Goal: Task Accomplishment & Management: Manage account settings

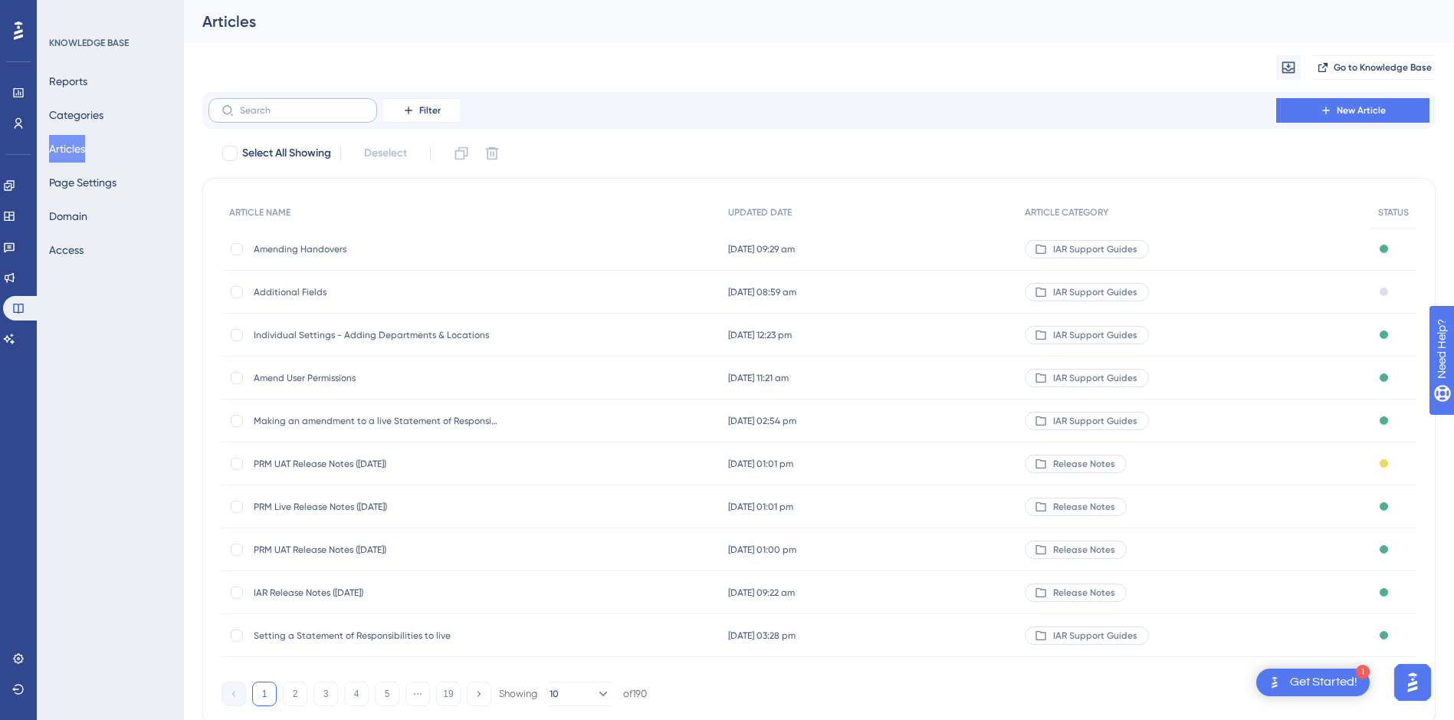
click at [284, 116] on label at bounding box center [292, 110] width 169 height 25
click at [284, 116] on input "text" at bounding box center [302, 110] width 124 height 11
type input "Release"
click at [237, 338] on div at bounding box center [237, 335] width 12 height 12
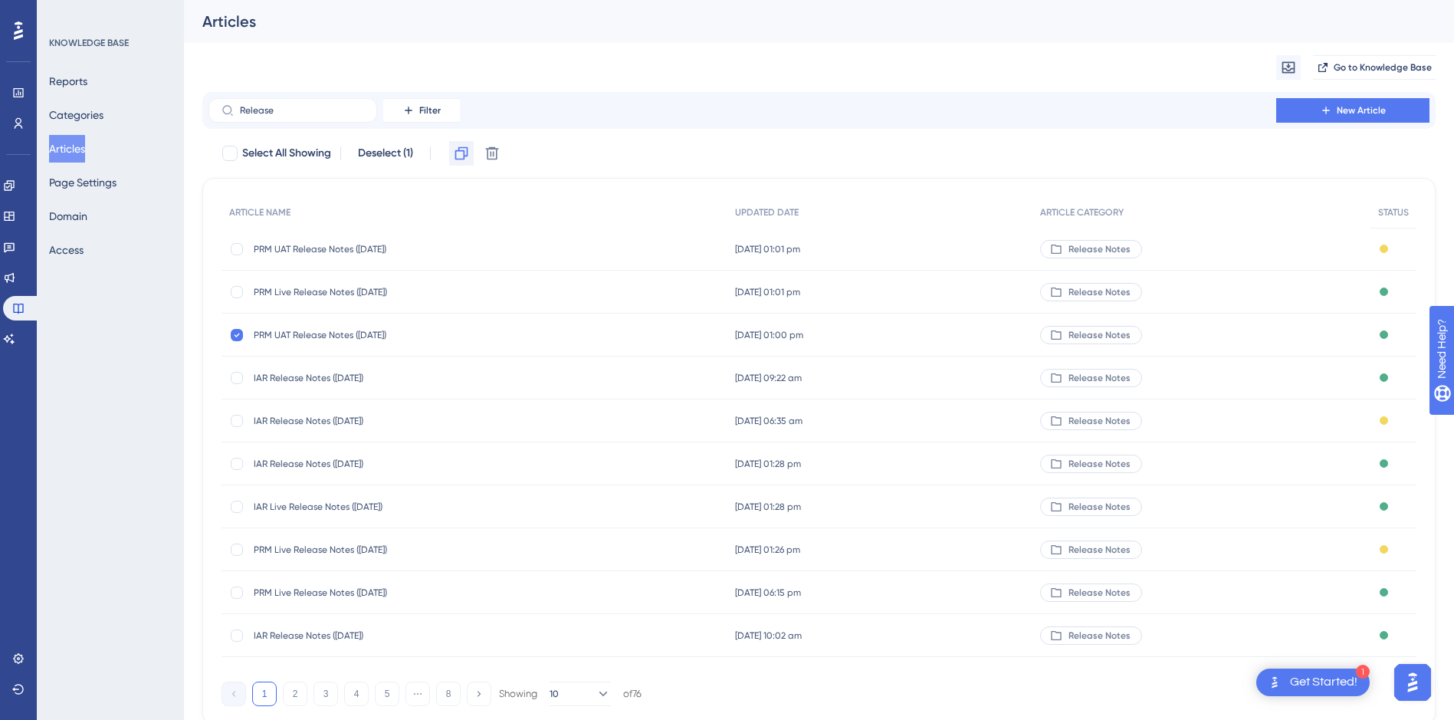
click at [454, 150] on button at bounding box center [461, 153] width 25 height 25
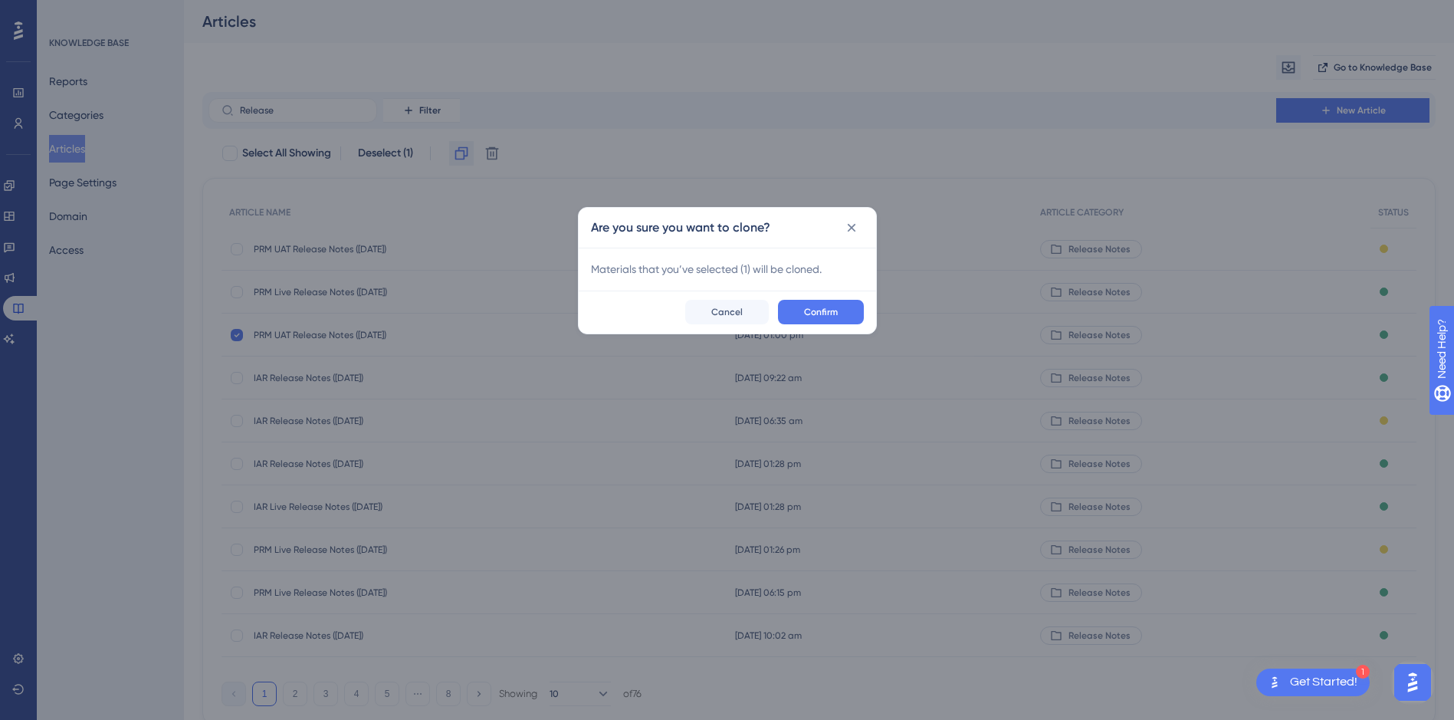
checkbox input "false"
click at [840, 313] on span "Confirm" at bounding box center [826, 317] width 34 height 12
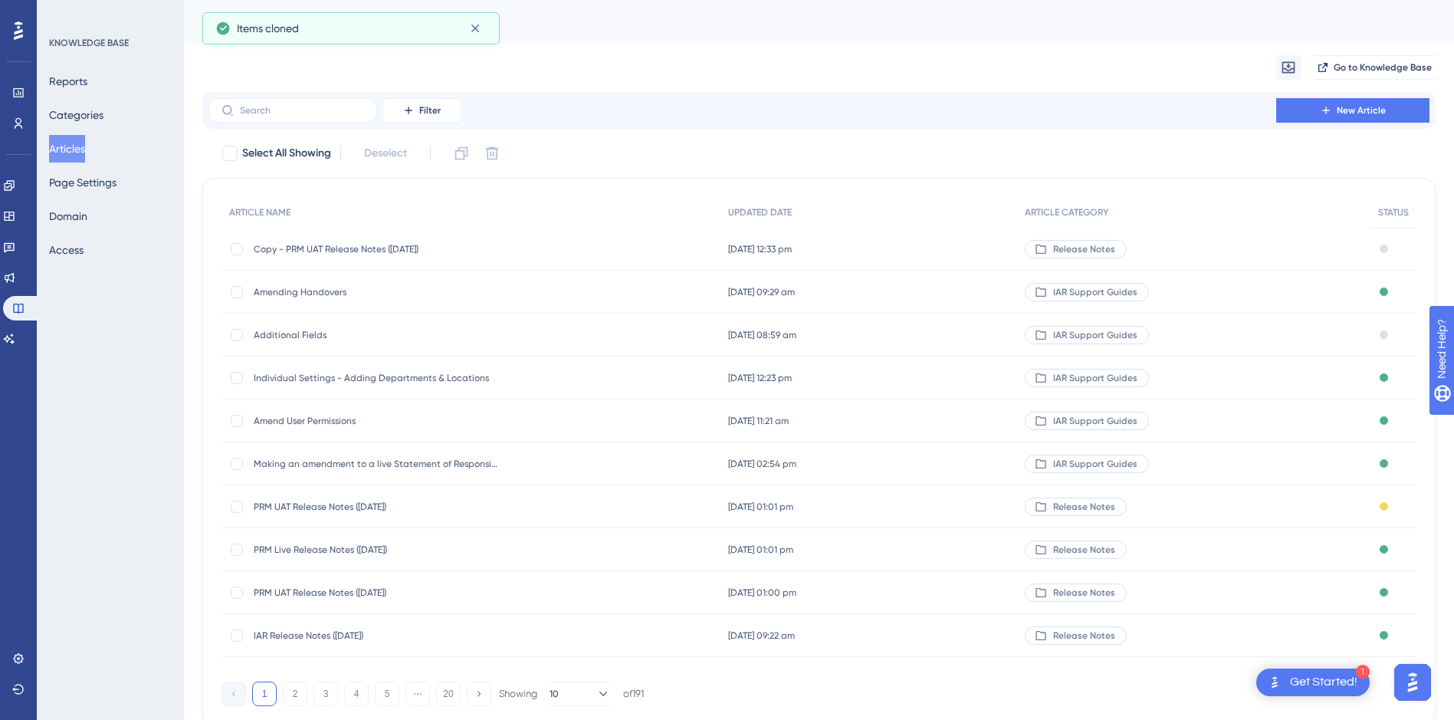
click at [366, 250] on span "Copy - PRM UAT Release Notes ([DATE])" at bounding box center [376, 249] width 245 height 12
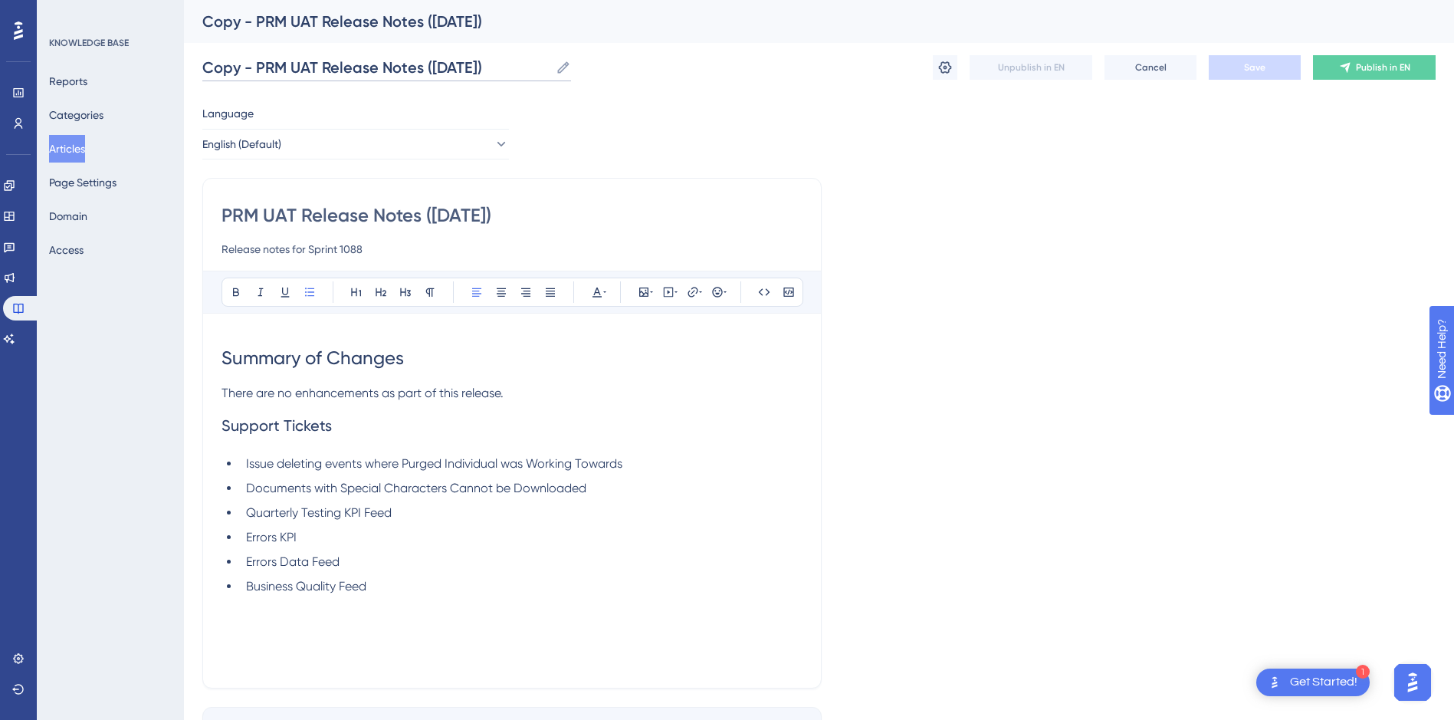
click at [530, 66] on input "Copy - PRM UAT Release Notes ([DATE])" at bounding box center [375, 67] width 347 height 21
click at [445, 64] on input "Copy - PRM UAT Release Notes ([DATE])" at bounding box center [375, 67] width 347 height 21
drag, startPoint x: 257, startPoint y: 64, endPoint x: 135, endPoint y: 69, distance: 122.0
click at [184, 69] on div "Performance Users Engagement Widgets Feedback Product Updates Knowledge Base AI…" at bounding box center [819, 402] width 1270 height 805
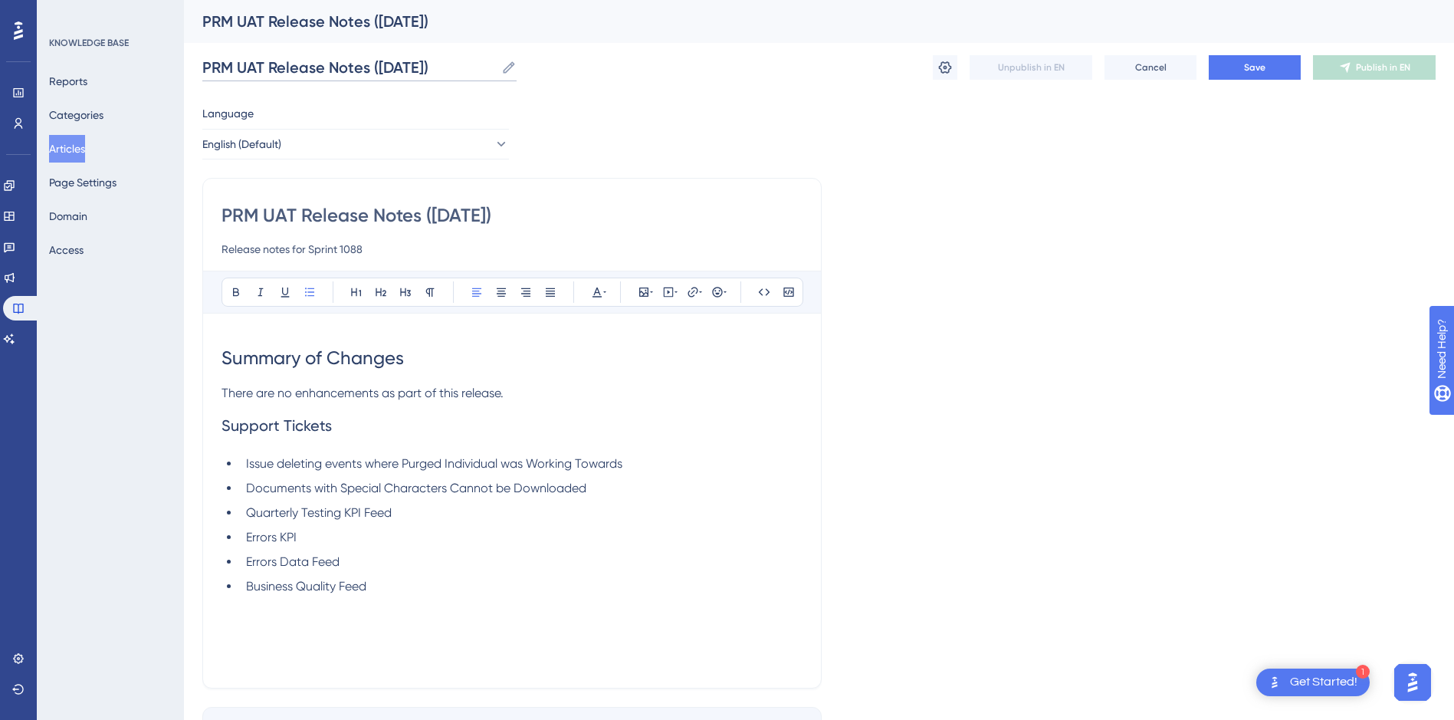
type input "PRM UAT Release Notes ([DATE])"
click at [594, 66] on div "PRM UAT Release Notes ([DATE]) PRM UAT Release Notes ([DATE]) Unpublish in EN C…" at bounding box center [818, 67] width 1233 height 49
drag, startPoint x: 471, startPoint y: 62, endPoint x: 139, endPoint y: 61, distance: 331.0
click at [184, 61] on div "Performance Users Engagement Widgets Feedback Product Updates Knowledge Base AI…" at bounding box center [819, 402] width 1270 height 805
drag, startPoint x: 549, startPoint y: 215, endPoint x: 154, endPoint y: 213, distance: 394.7
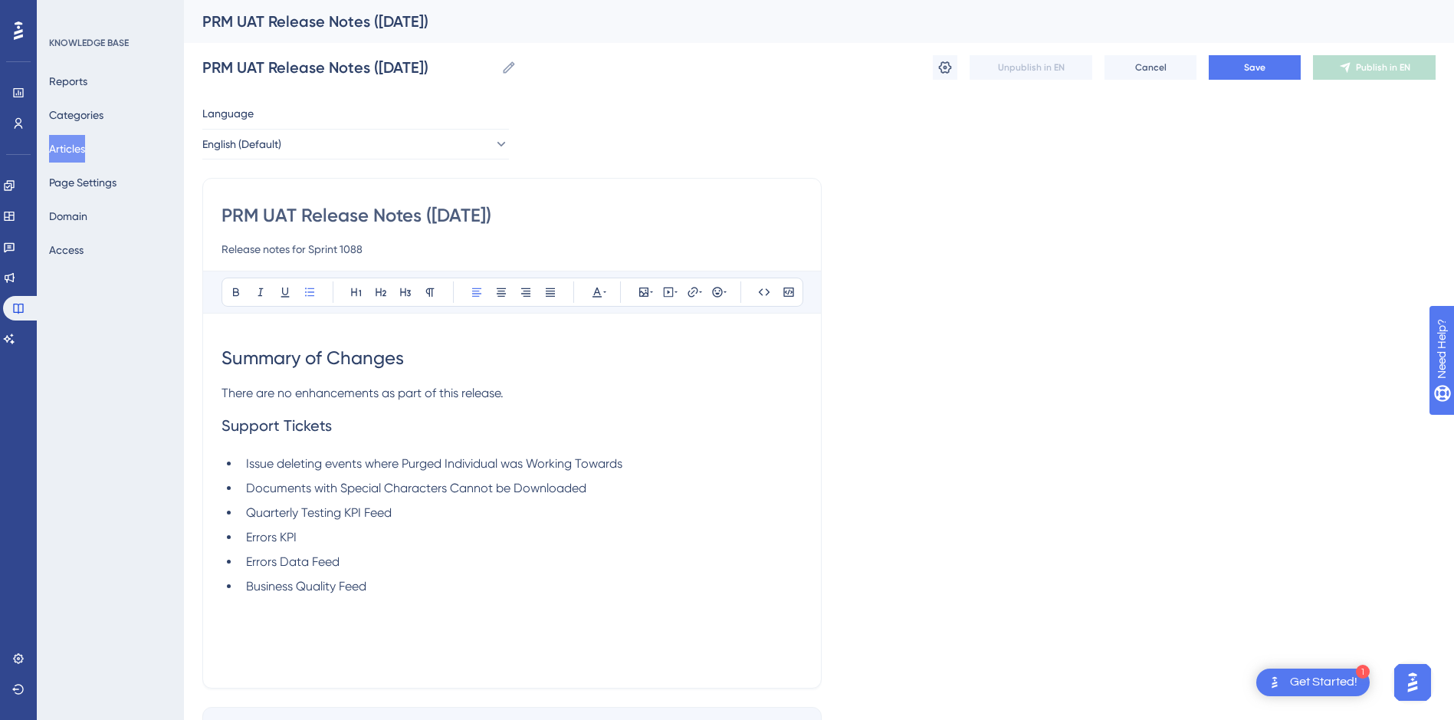
click at [184, 213] on div "Performance Users Engagement Widgets Feedback Product Updates Knowledge Base AI…" at bounding box center [819, 402] width 1270 height 805
paste input "06/10"
type input "PRM UAT Release Notes ([DATE])"
click at [379, 250] on input "Release notes for Sprint 1088" at bounding box center [511, 249] width 581 height 18
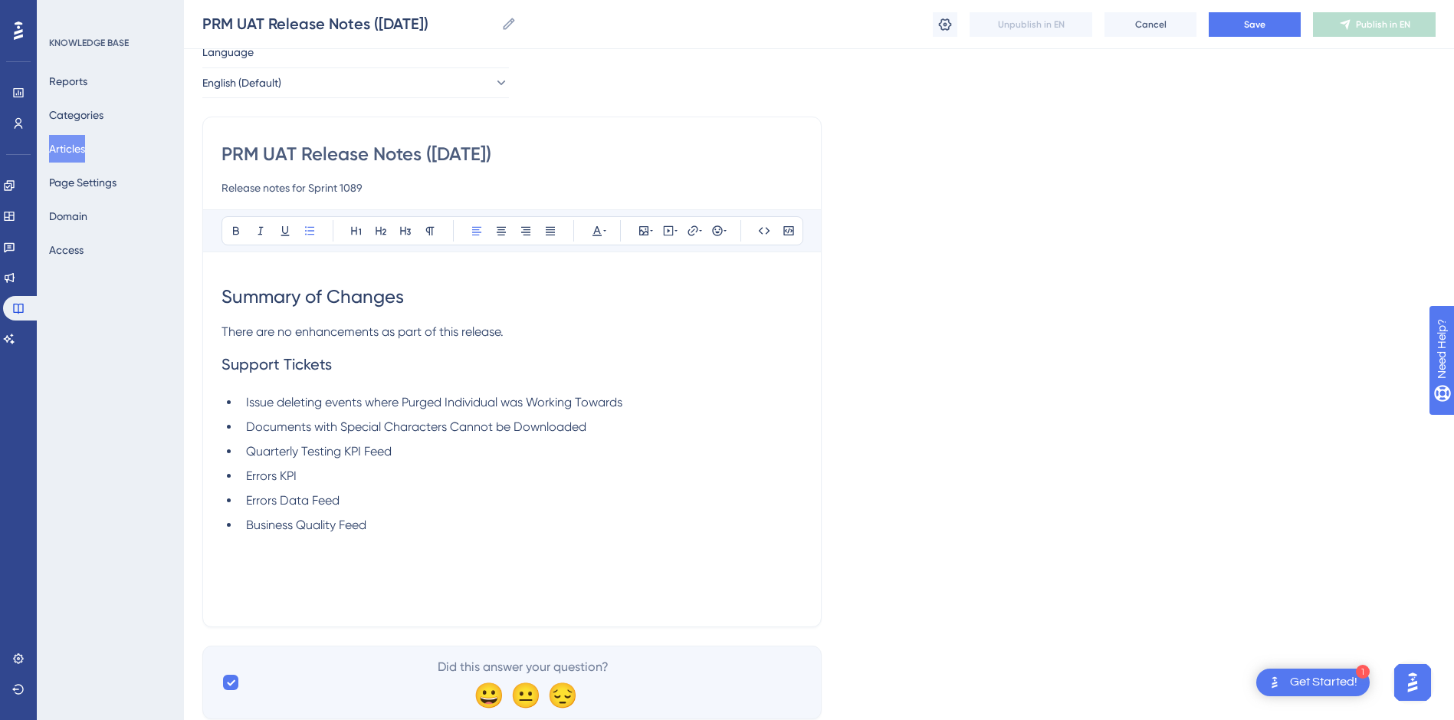
scroll to position [103, 0]
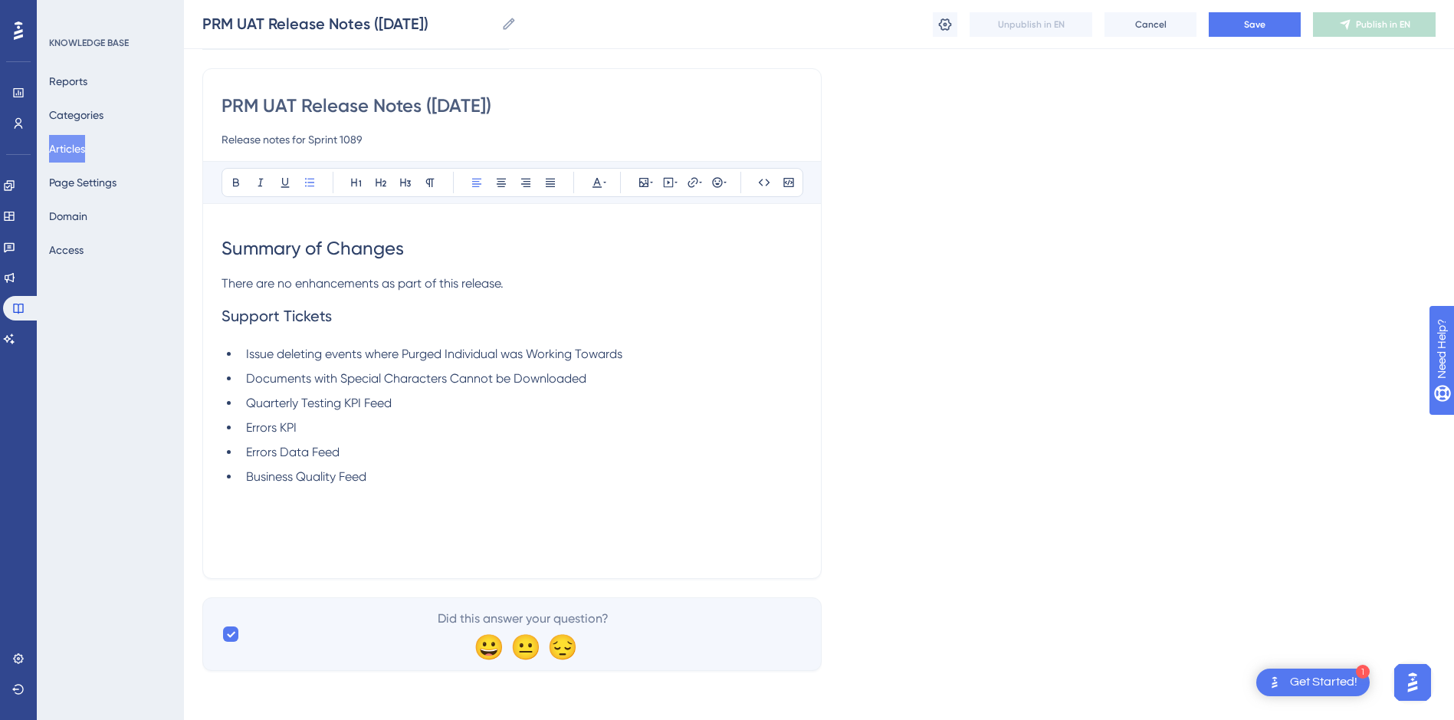
type input "Release notes for Sprint 1089"
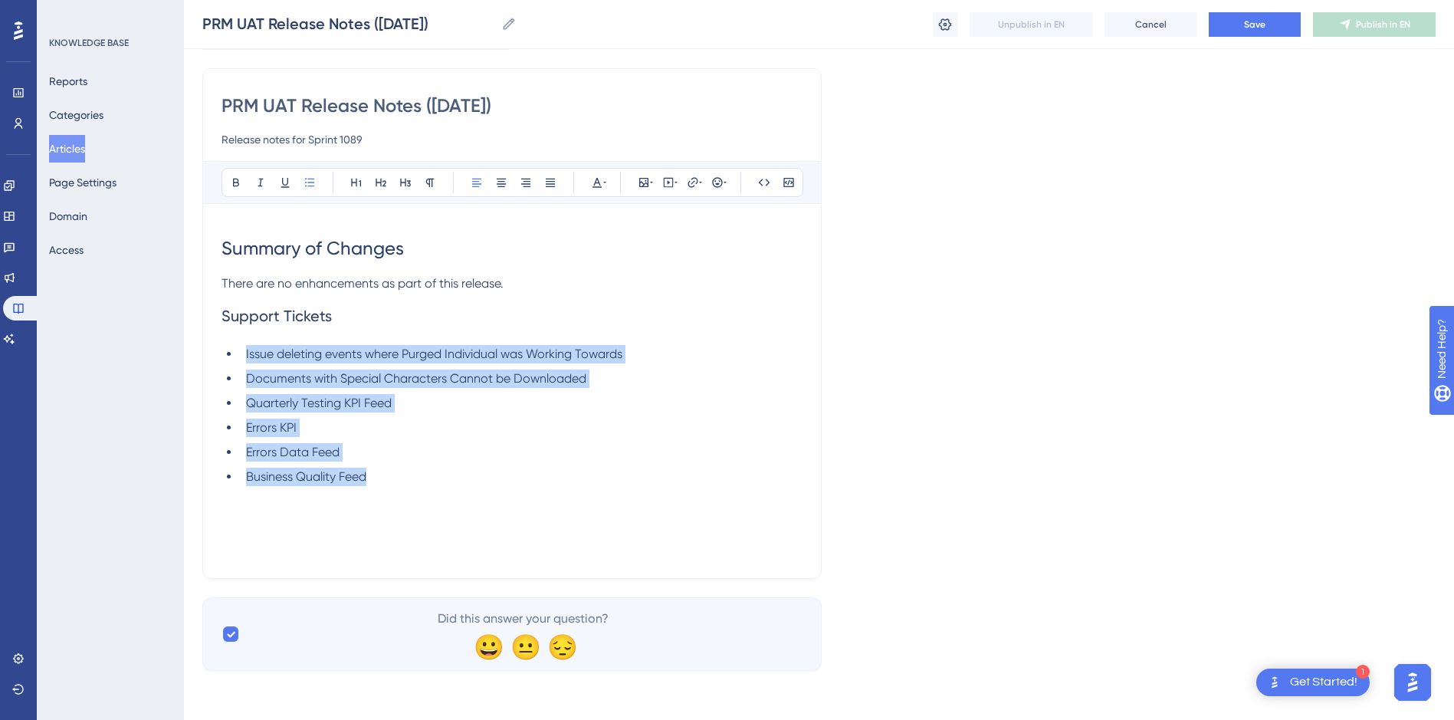
drag, startPoint x: 420, startPoint y: 480, endPoint x: 244, endPoint y: 354, distance: 216.3
click at [244, 354] on ul "Issue deleting events where Purged Individual was Working Towards Documents wit…" at bounding box center [511, 415] width 581 height 141
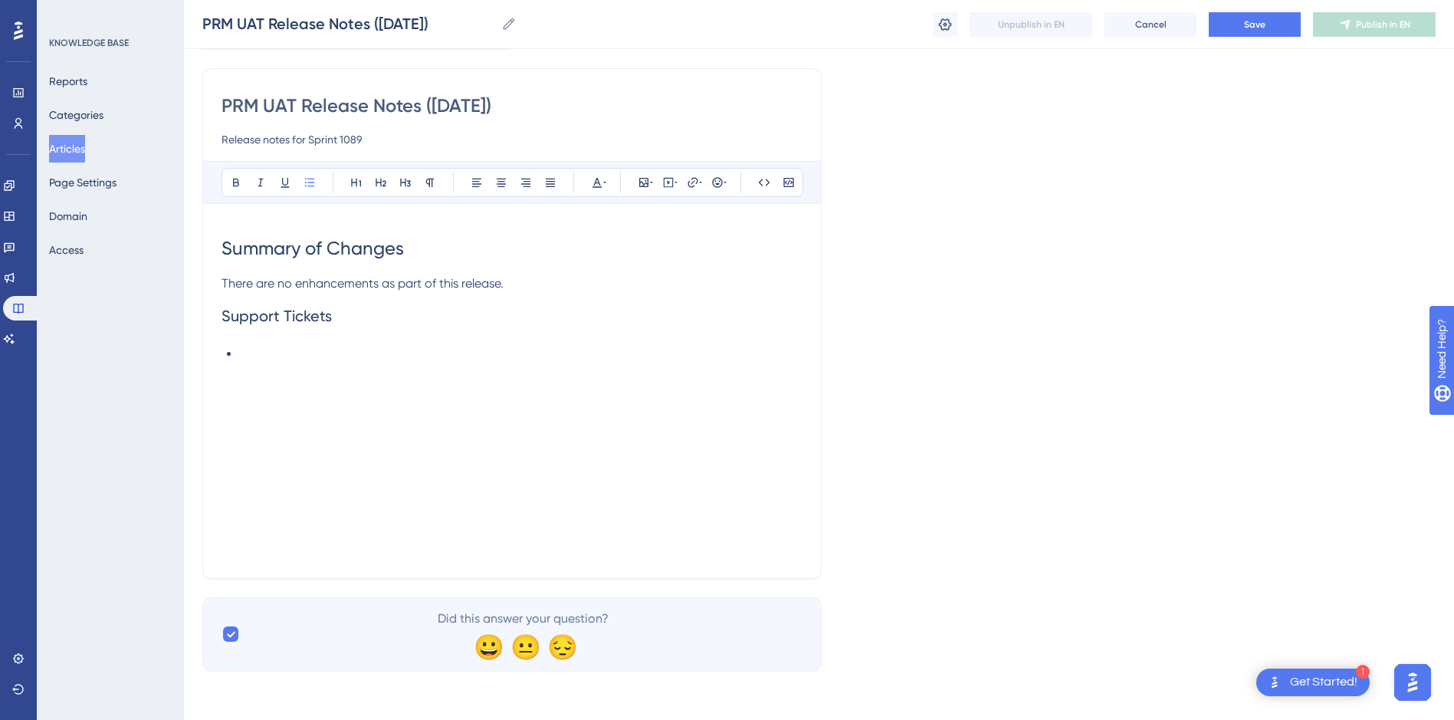
click at [1241, 8] on div "PRM UAT Release Notes ([DATE]) PRM UAT Release Notes ([DATE]) Unpublish in EN C…" at bounding box center [819, 24] width 1270 height 49
click at [1239, 18] on button "Save" at bounding box center [1254, 24] width 92 height 25
